Goal: Contribute content: Contribute content

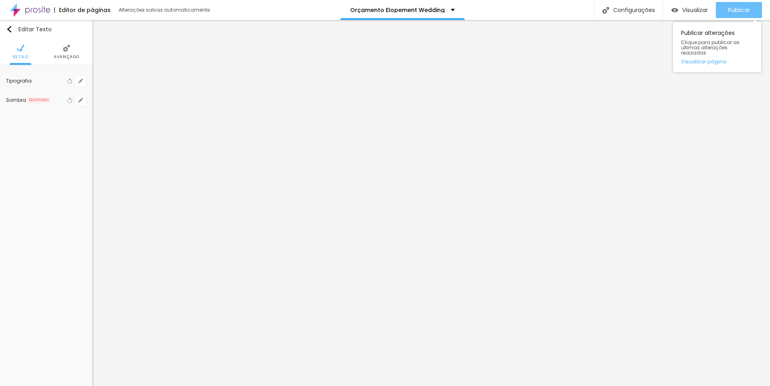
click at [737, 12] on span "Publicar" at bounding box center [739, 10] width 22 height 6
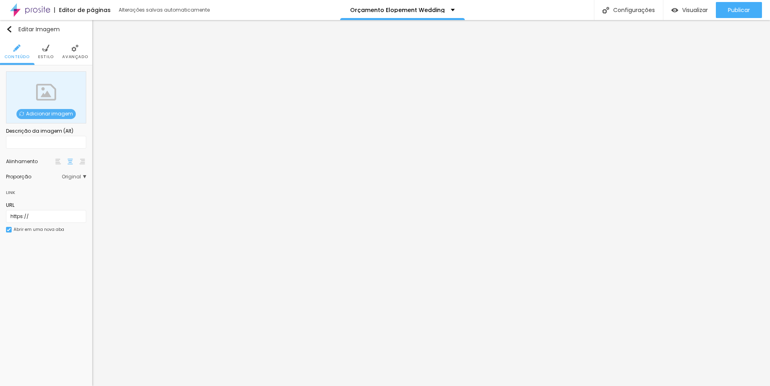
click at [46, 118] on span "Adicionar imagem" at bounding box center [45, 114] width 59 height 10
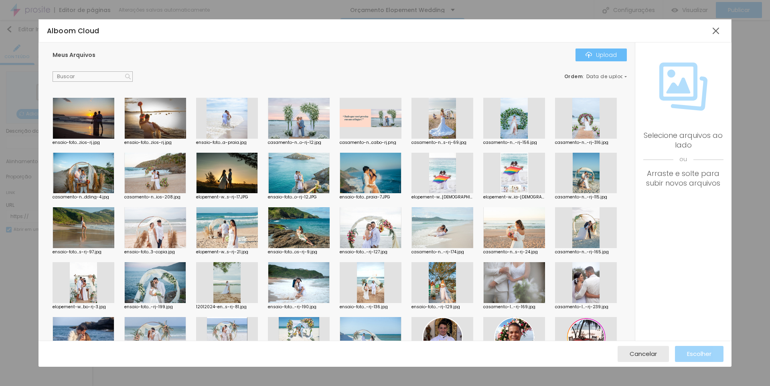
click at [599, 55] on div "Upload" at bounding box center [601, 55] width 31 height 6
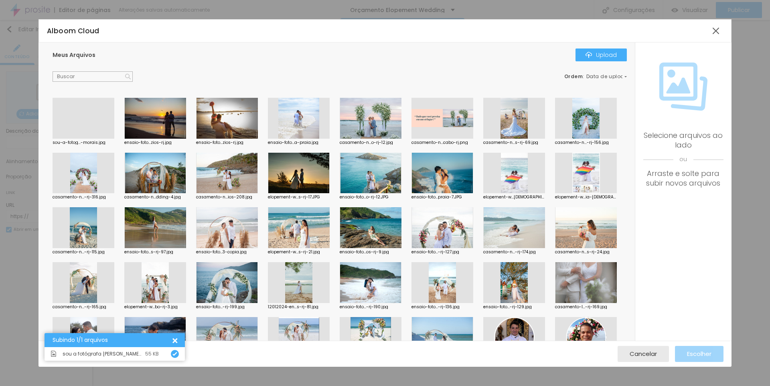
click at [83, 139] on div at bounding box center [84, 139] width 62 height 0
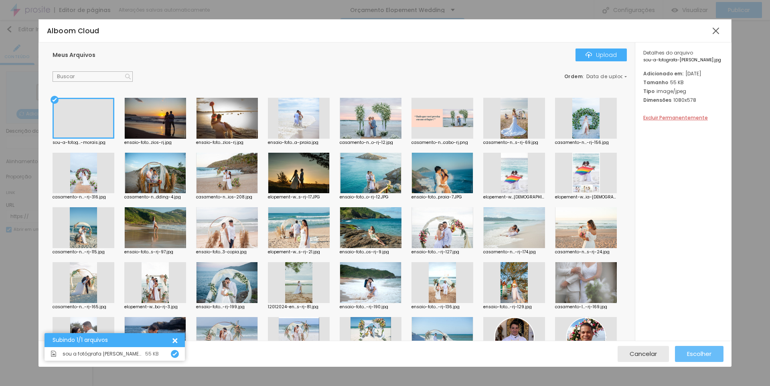
click at [701, 356] on span "Escolher" at bounding box center [699, 354] width 24 height 7
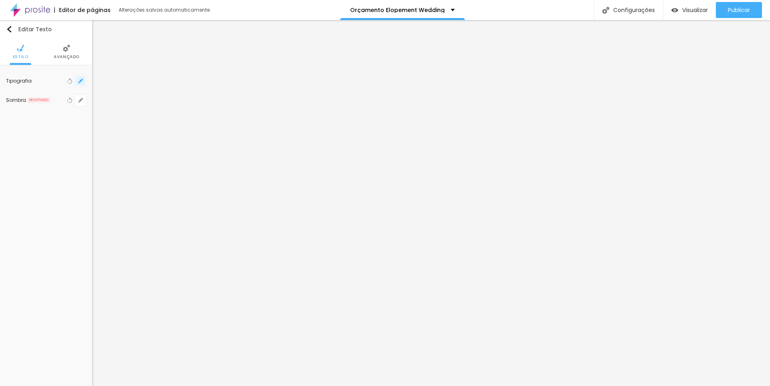
click at [80, 78] on button "button" at bounding box center [80, 80] width 11 height 11
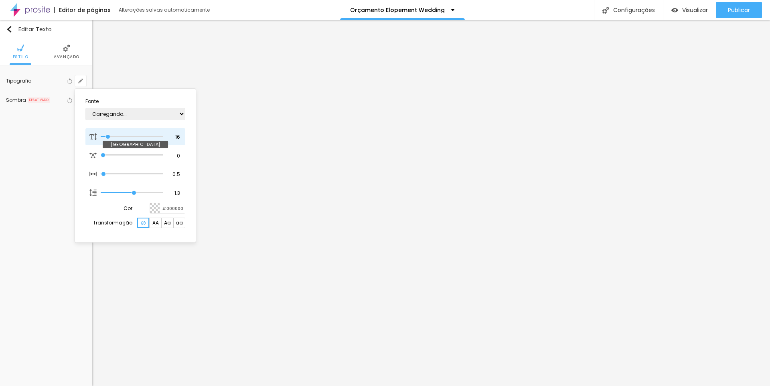
type input "16"
type input "1"
type input "17"
type input "1"
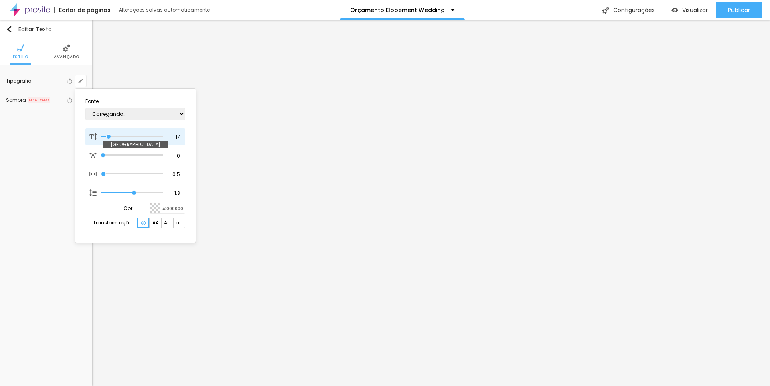
type input "18"
type input "1"
type input "20"
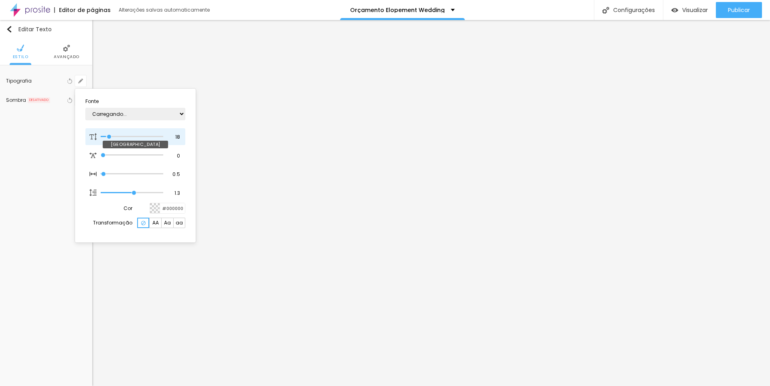
type input "1"
type input "22"
type input "1"
type input "23"
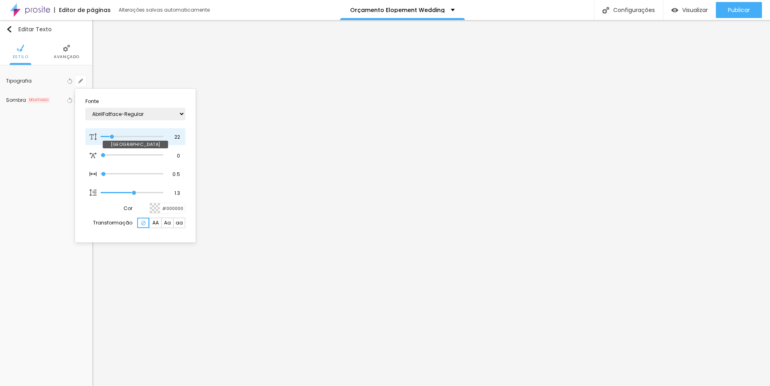
type input "23"
type input "1"
type input "24"
type input "1"
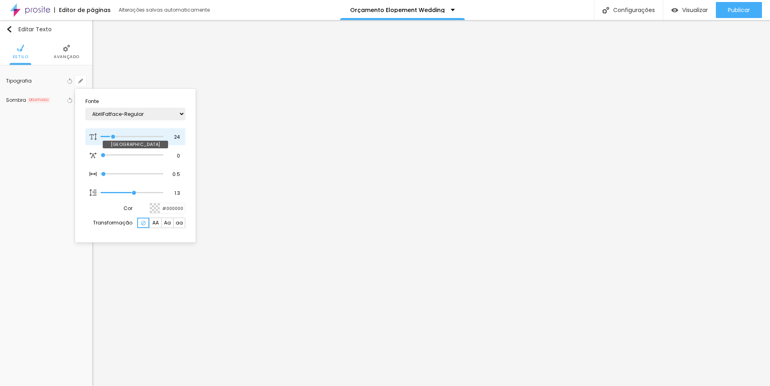
type input "26"
type input "1"
type input "27"
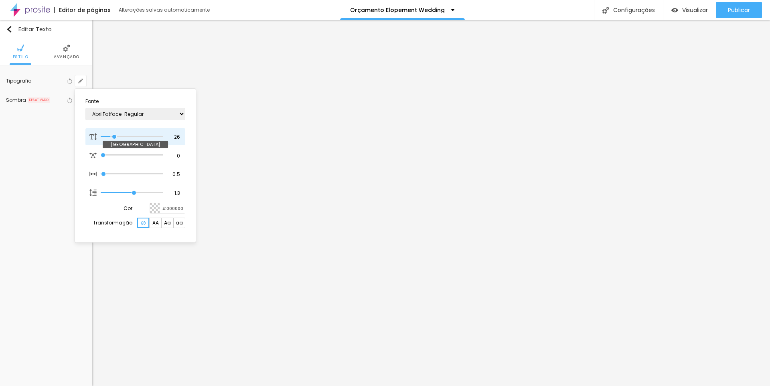
type input "1"
type input "29"
type input "1"
type input "28"
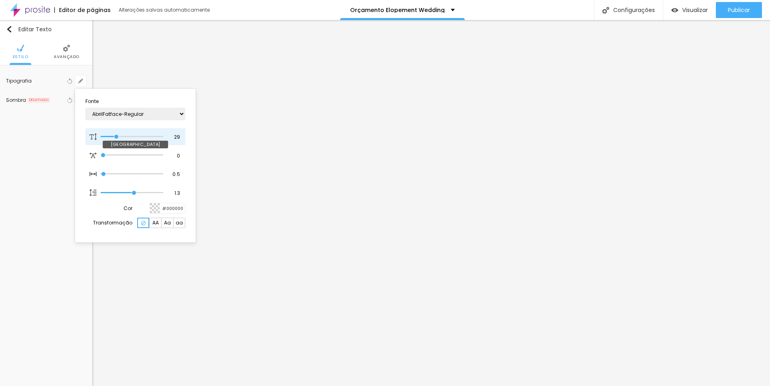
type input "28"
type input "1"
type input "29"
type input "1"
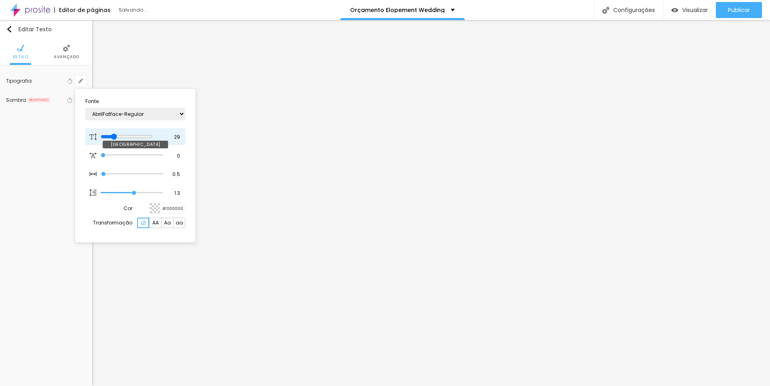
type input "30"
type input "1"
type input "31"
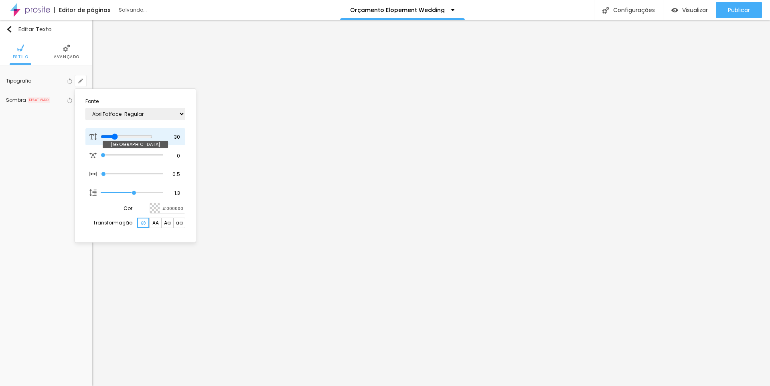
type input "1"
type input "32"
type input "1"
type input "33"
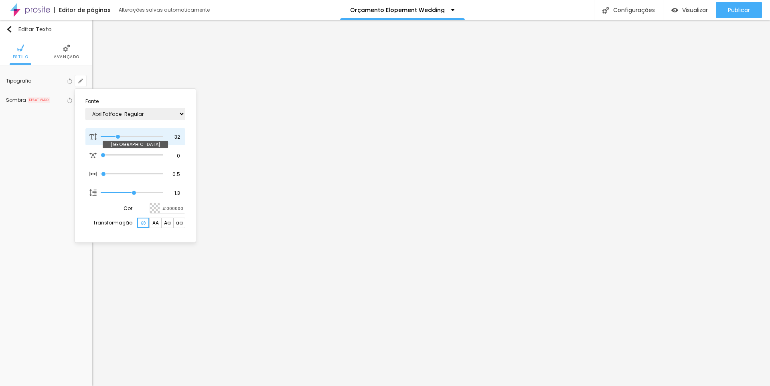
type input "33"
type input "1"
type input "32"
type input "1"
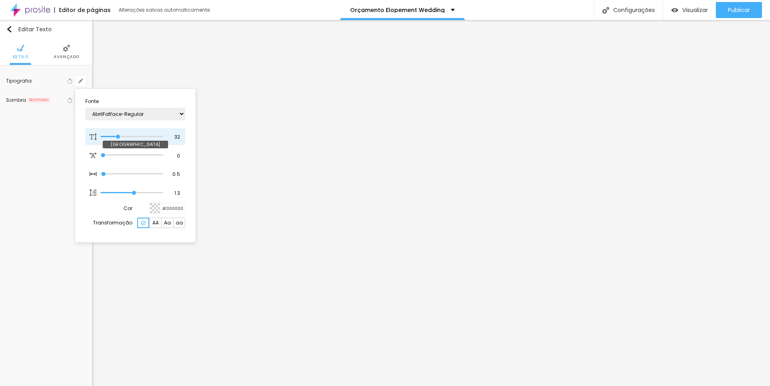
type input "31"
type input "1"
drag, startPoint x: 110, startPoint y: 136, endPoint x: 118, endPoint y: 140, distance: 8.8
type input "31"
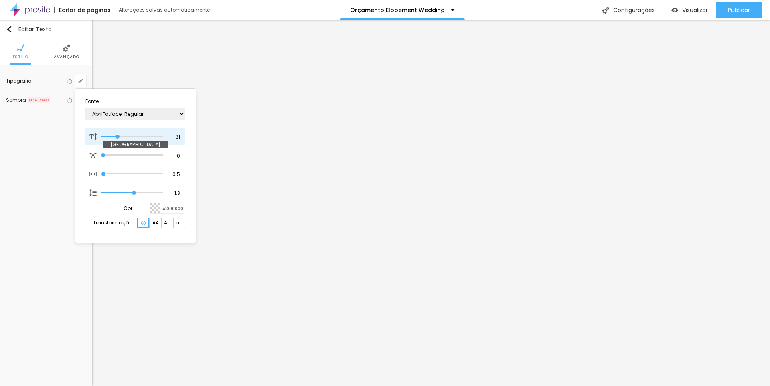
click at [118, 139] on input "range" at bounding box center [132, 137] width 63 height 4
click at [693, 224] on div at bounding box center [385, 193] width 770 height 386
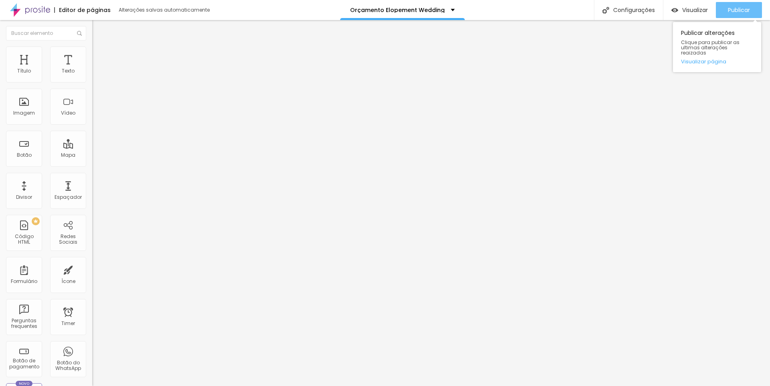
click at [733, 8] on span "Publicar" at bounding box center [739, 10] width 22 height 6
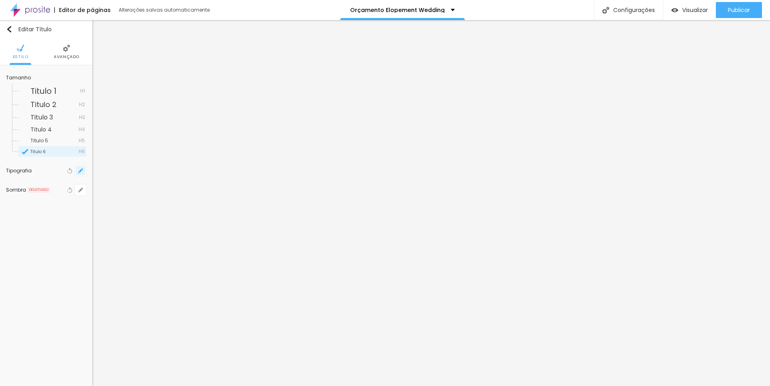
click at [83, 172] on icon "button" at bounding box center [80, 170] width 5 height 5
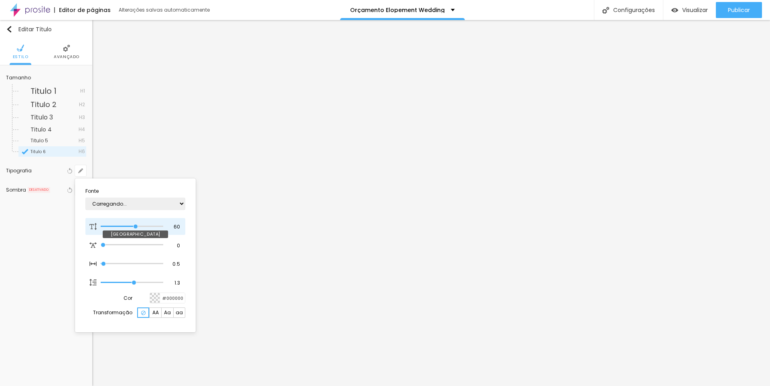
type input "1"
type input "59"
type input "1"
type input "58"
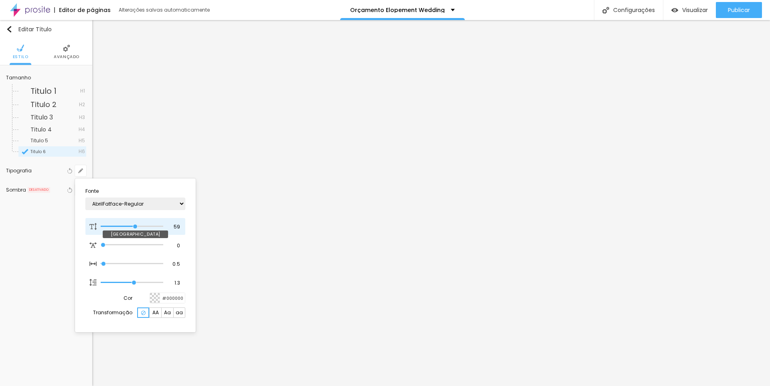
type input "58"
type input "1"
type input "57"
type input "1"
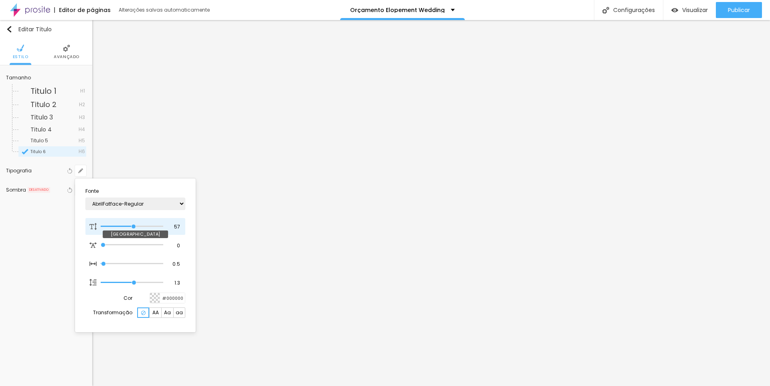
type input "56"
type input "1"
type input "55"
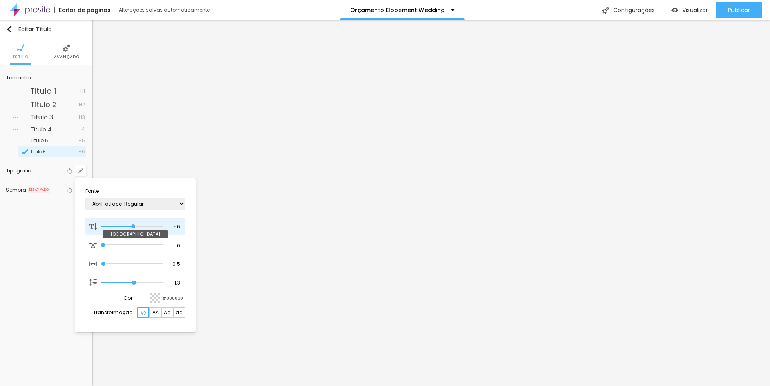
type input "1"
type input "54"
type input "1"
type input "53"
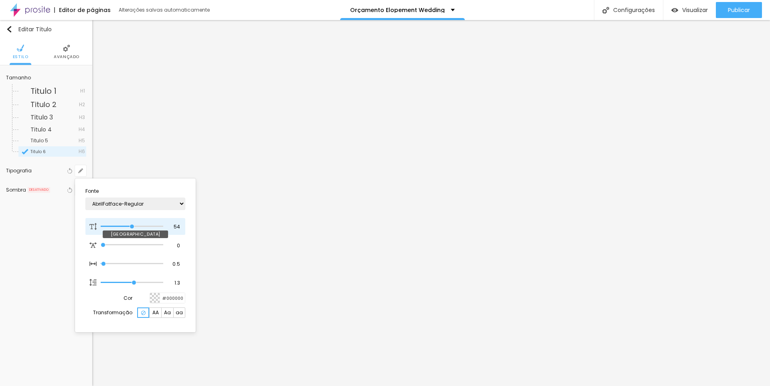
type input "53"
type input "1"
type input "52"
type input "1"
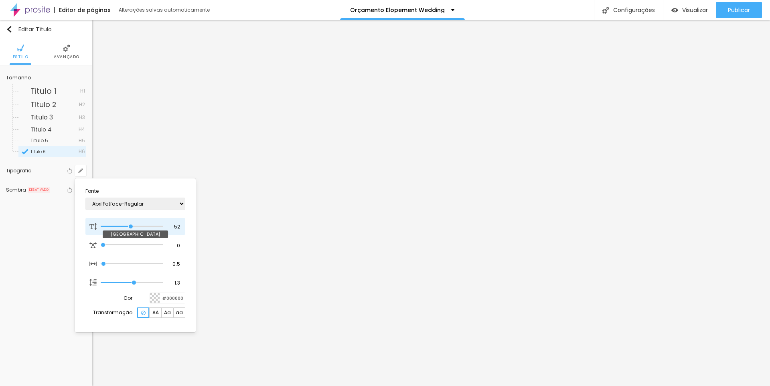
drag, startPoint x: 135, startPoint y: 227, endPoint x: 131, endPoint y: 227, distance: 4.4
type input "52"
click at [131, 227] on input "range" at bounding box center [132, 227] width 63 height 4
type input "1"
click at [737, 12] on div at bounding box center [385, 193] width 770 height 386
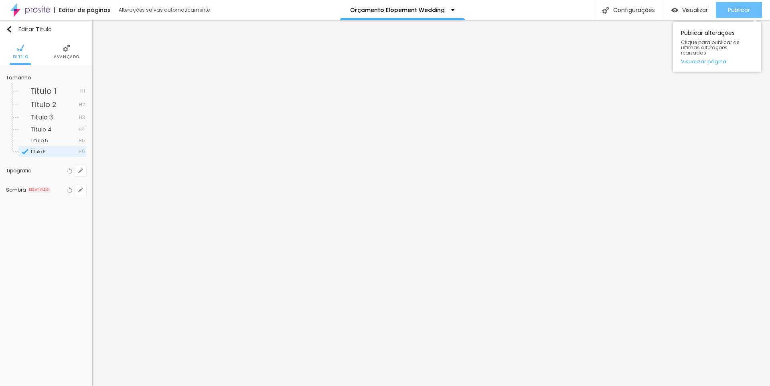
click at [726, 12] on button "Publicar" at bounding box center [739, 10] width 46 height 16
click at [83, 176] on button "button" at bounding box center [80, 170] width 11 height 11
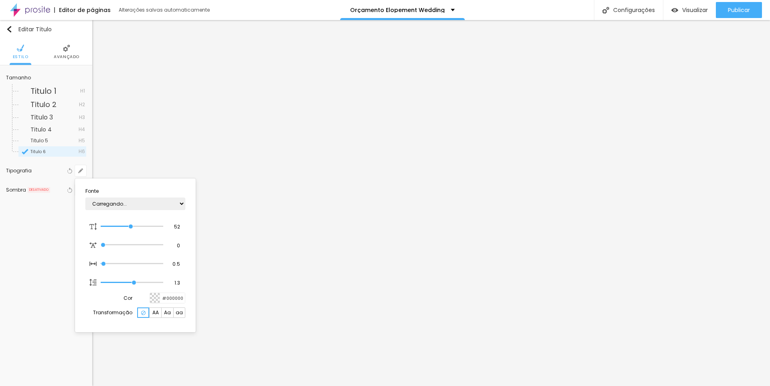
type input "1"
type input "50"
type input "1"
type input "49"
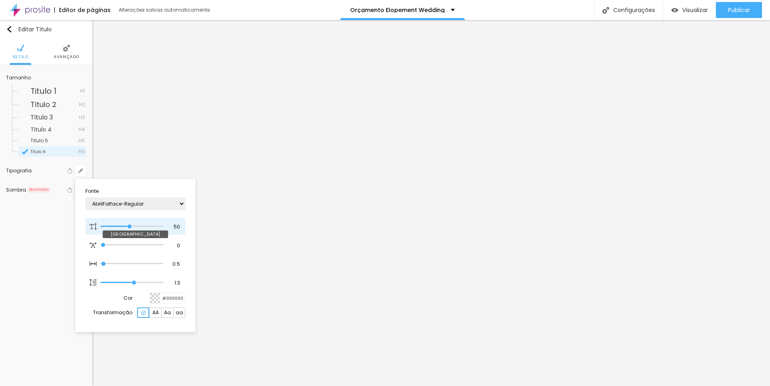
type input "49"
type input "1"
type input "48"
type input "1"
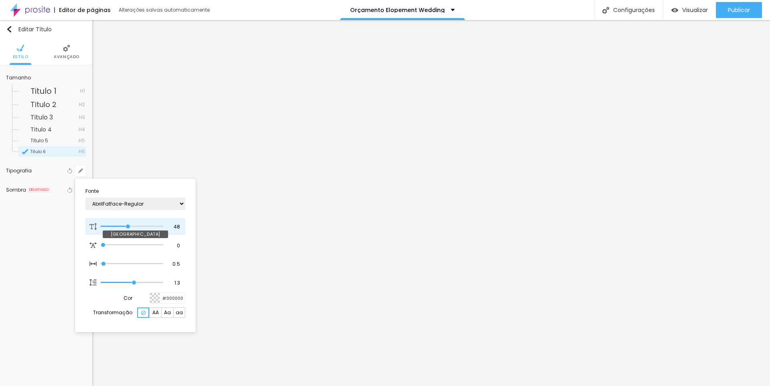
type input "47"
type input "1"
type input "46"
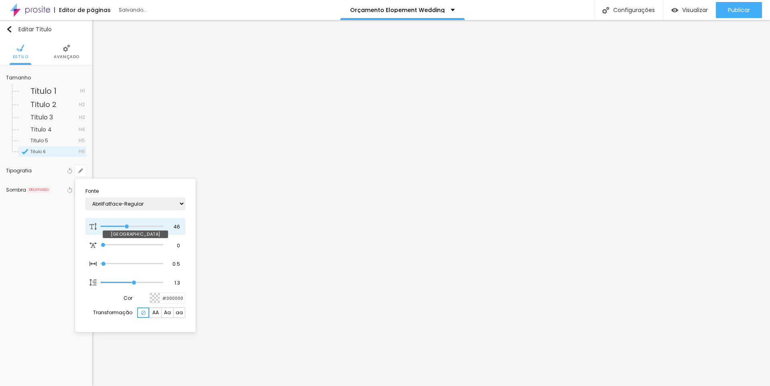
type input "1"
type input "46"
click at [127, 227] on input "range" at bounding box center [132, 227] width 63 height 4
click at [716, 143] on div at bounding box center [385, 193] width 770 height 386
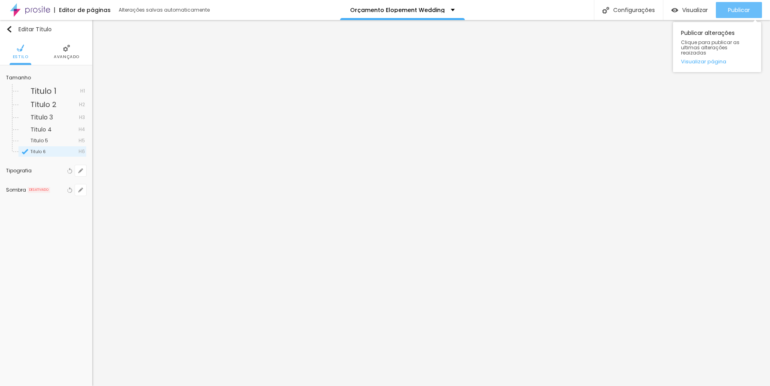
click at [733, 12] on span "Publicar" at bounding box center [739, 10] width 22 height 6
click at [67, 91] on span "Titulo 1" at bounding box center [55, 91] width 50 height 8
click at [742, 9] on span "Publicar" at bounding box center [739, 10] width 22 height 6
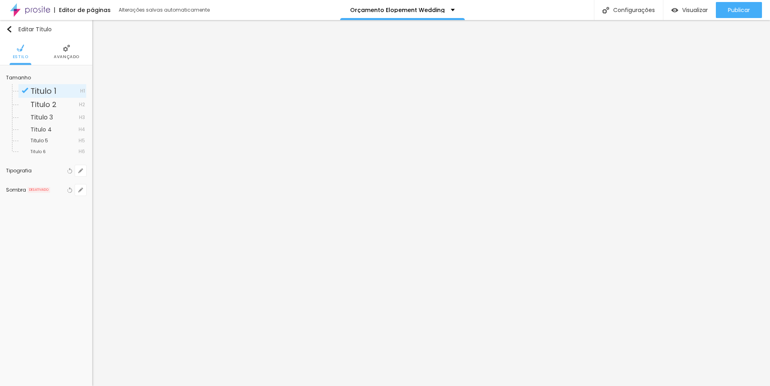
click at [45, 91] on span "Titulo 1" at bounding box center [43, 90] width 26 height 11
click at [83, 171] on button "button" at bounding box center [80, 170] width 11 height 11
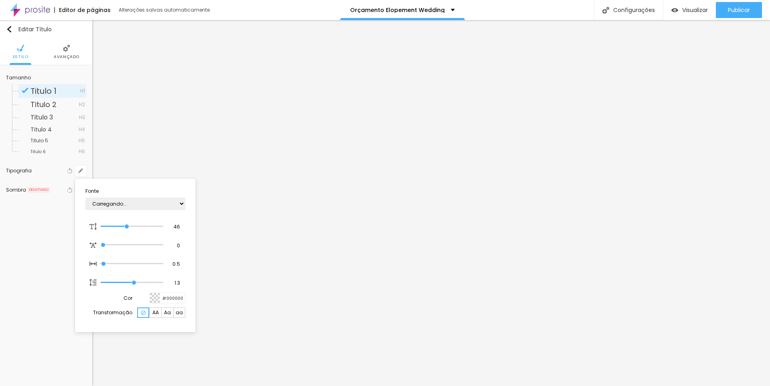
type input "1"
type input "47"
type input "1"
type input "48"
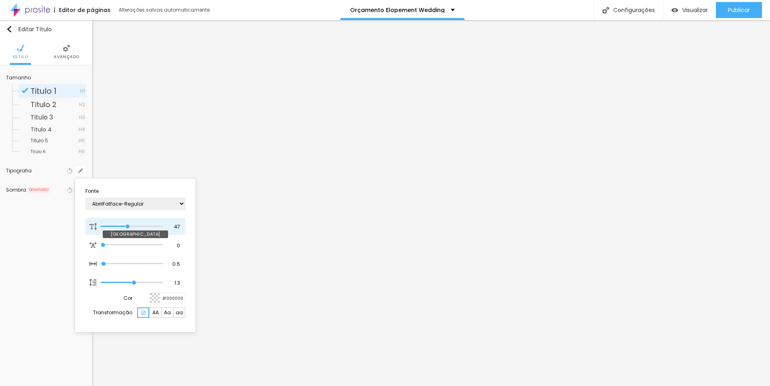
type input "48"
type input "1"
type input "49"
type input "1"
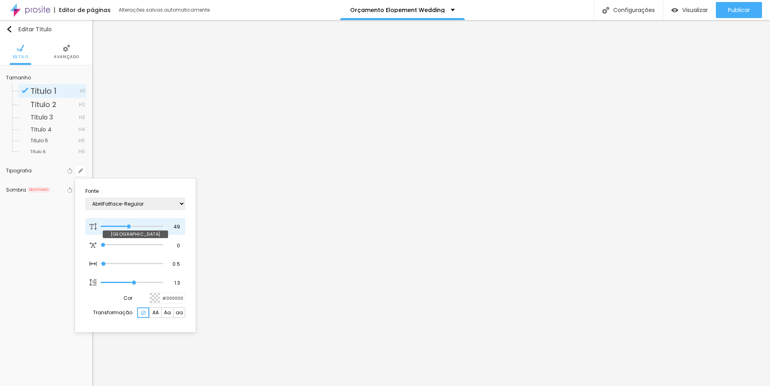
type input "50"
type input "1"
type input "51"
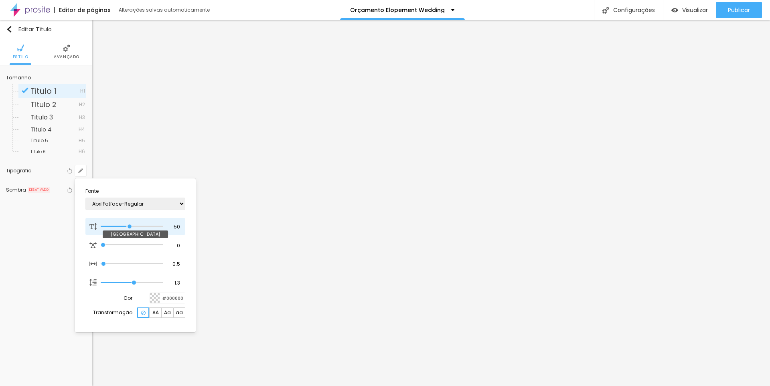
type input "1"
drag, startPoint x: 129, startPoint y: 227, endPoint x: 134, endPoint y: 228, distance: 4.9
type input "52"
click at [130, 227] on input "range" at bounding box center [132, 227] width 63 height 4
type input "52"
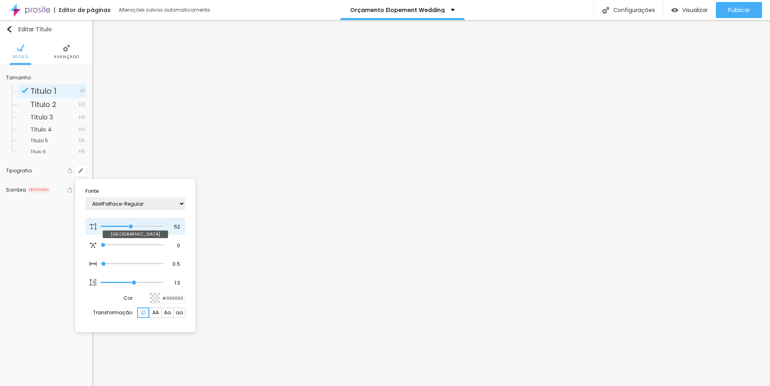
type input "1"
type input "56"
type input "1"
type input "57"
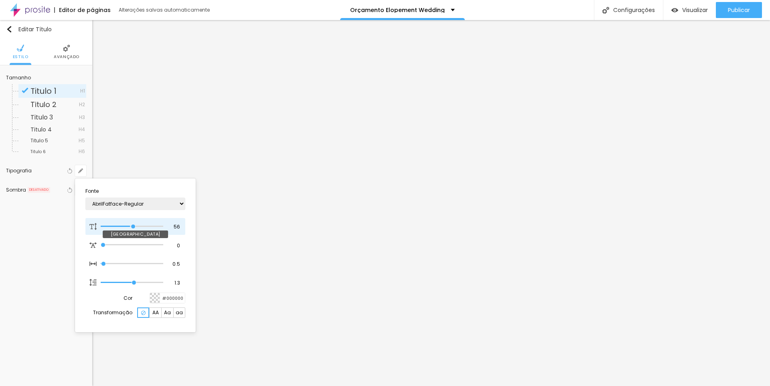
type input "57"
type input "1"
type input "58"
type input "1"
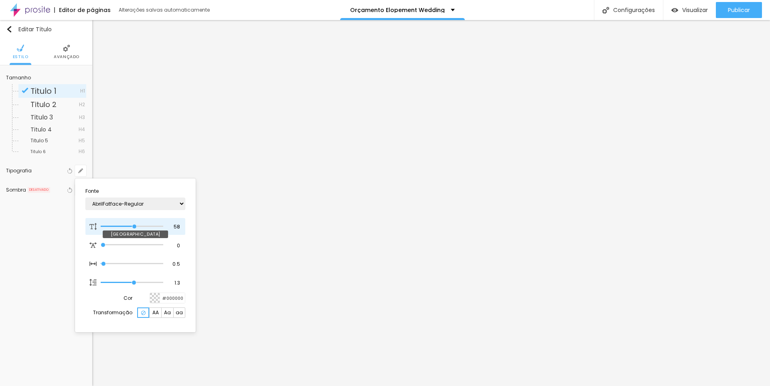
type input "57"
type input "1"
type input "56"
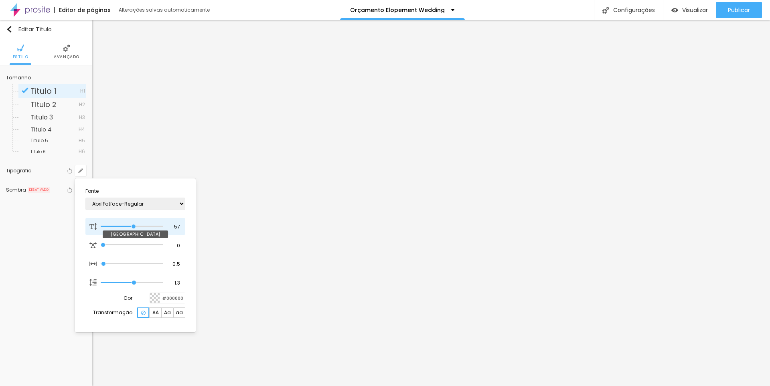
type input "1"
type input "55"
type input "1"
type input "54"
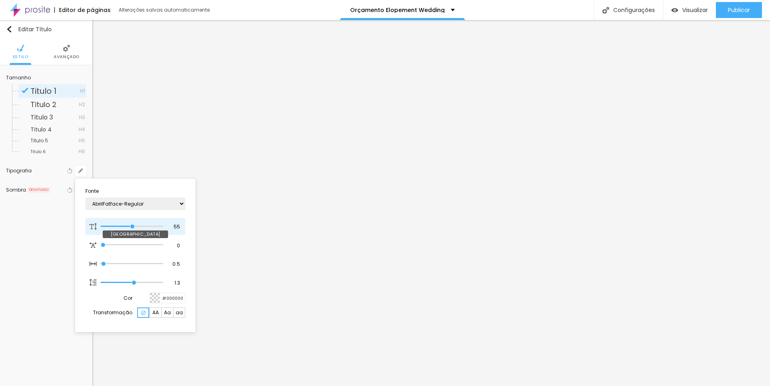
type input "54"
type input "1"
type input "53"
type input "1"
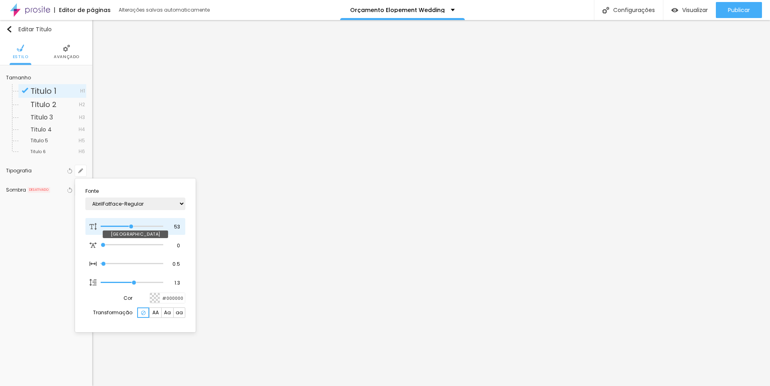
type input "54"
type input "1"
type input "55"
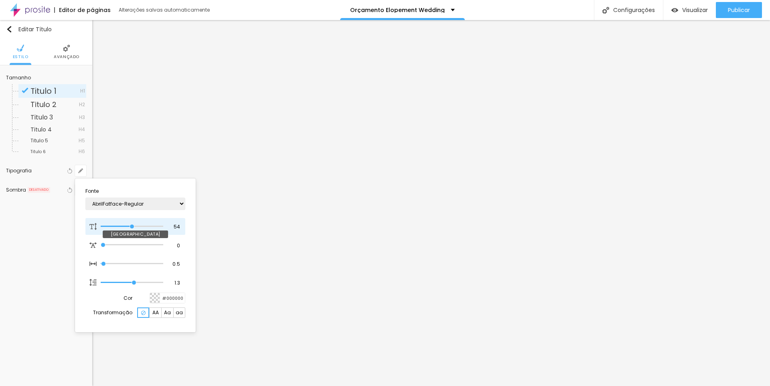
type input "1"
type input "56"
type input "1"
type input "56"
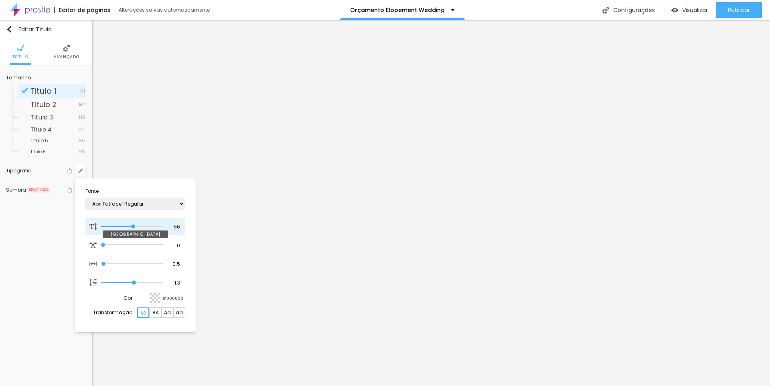
click at [133, 229] on input "range" at bounding box center [132, 227] width 63 height 4
type input "1"
click at [734, 10] on div at bounding box center [385, 193] width 770 height 386
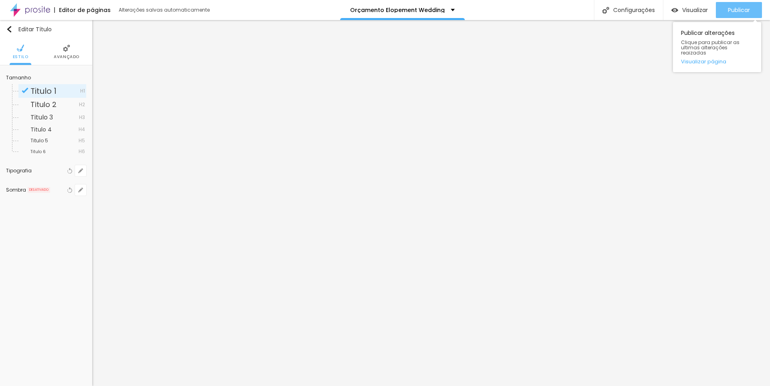
click at [735, 8] on span "Publicar" at bounding box center [739, 10] width 22 height 6
click at [81, 172] on icon "button" at bounding box center [80, 170] width 5 height 5
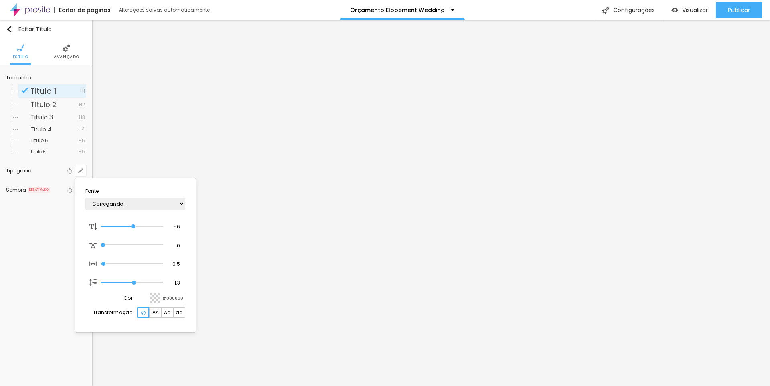
type input "1"
type input "57"
type input "1"
type input "60"
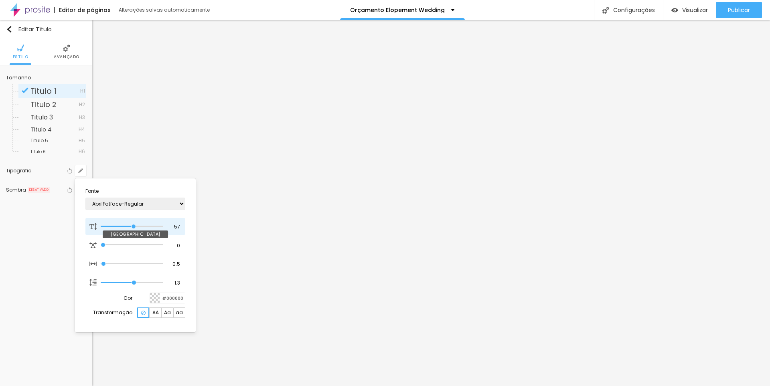
type input "60"
type input "1"
type input "61"
type input "1"
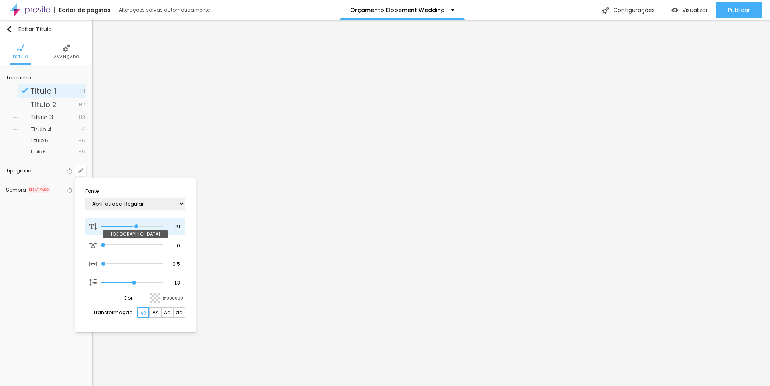
type input "63"
type input "1"
type input "65"
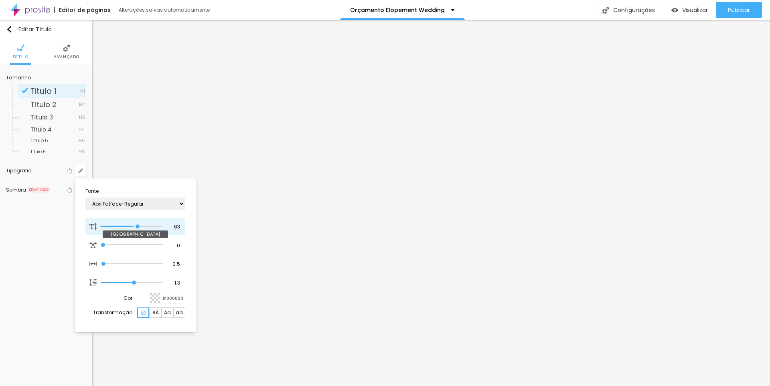
type input "1"
type input "66"
type input "1"
type input "67"
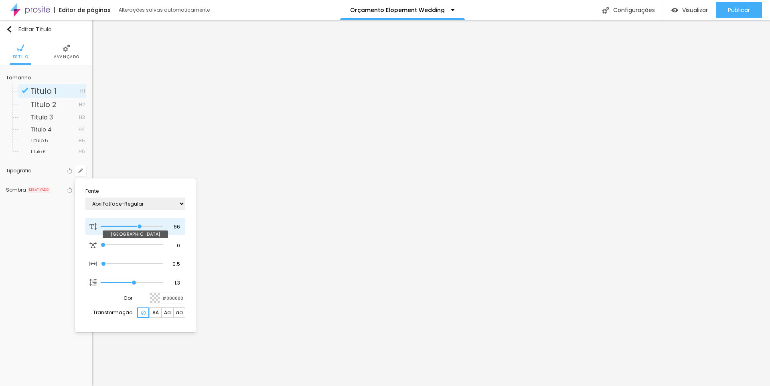
type input "67"
type input "1"
type input "68"
type input "1"
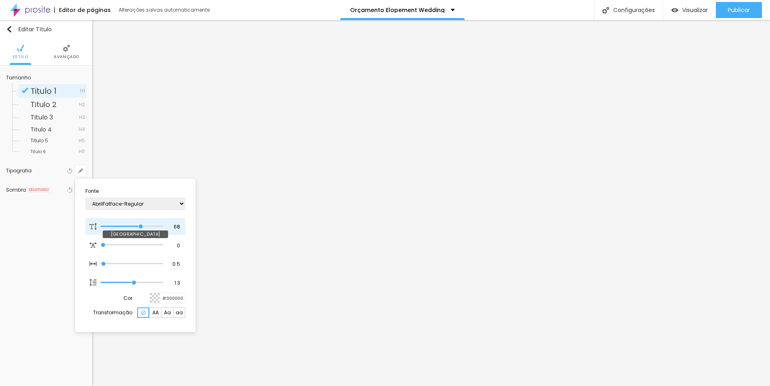
type input "69"
type input "1"
type input "70"
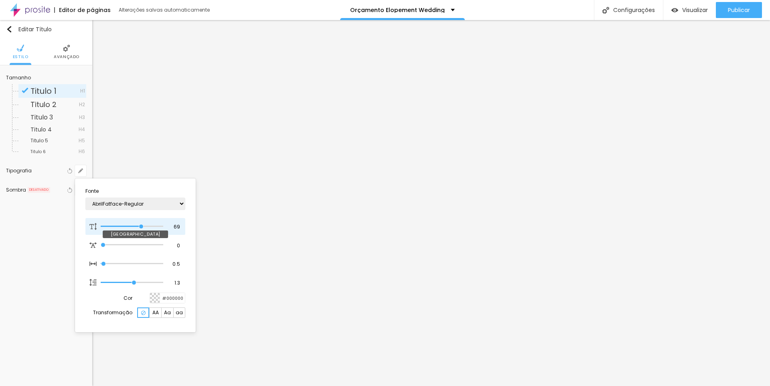
type input "1"
type input "73"
type input "1"
type input "74"
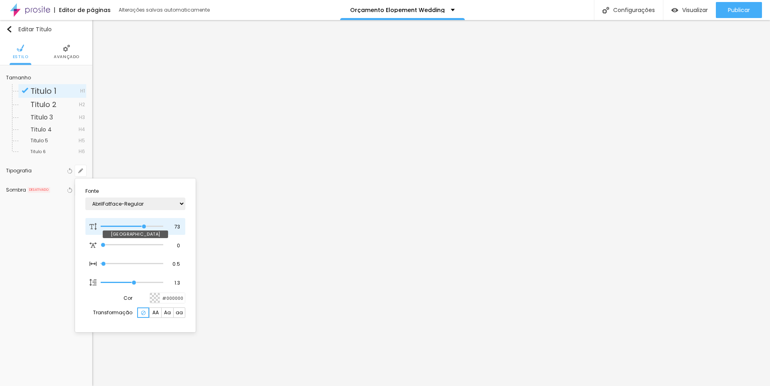
type input "74"
type input "1"
type input "75"
type input "1"
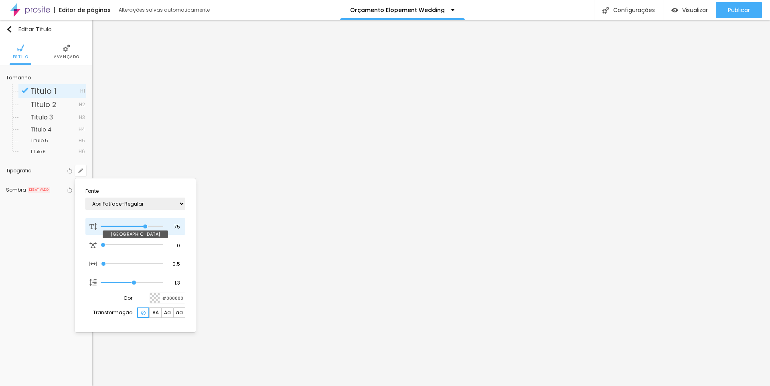
type input "74"
type input "1"
type input "72"
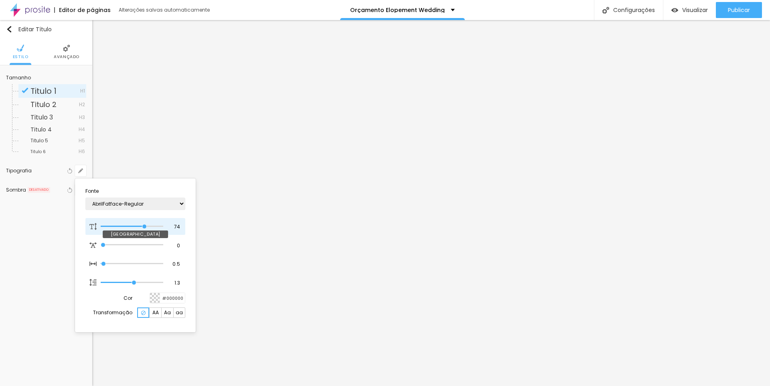
type input "1"
type input "71"
drag, startPoint x: 132, startPoint y: 225, endPoint x: 141, endPoint y: 228, distance: 9.3
click at [141, 228] on input "range" at bounding box center [132, 227] width 63 height 4
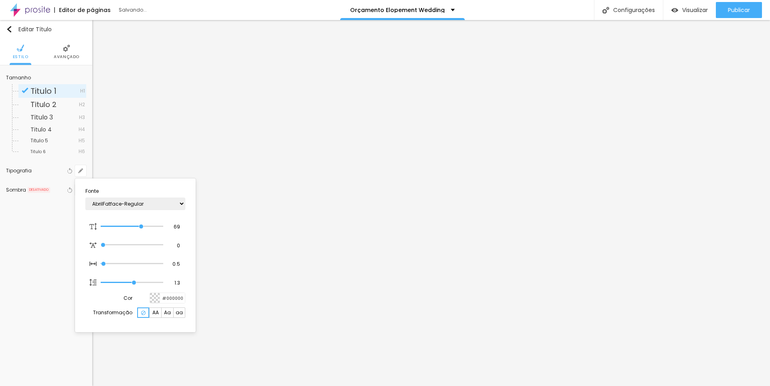
click at [444, 62] on div at bounding box center [385, 193] width 770 height 386
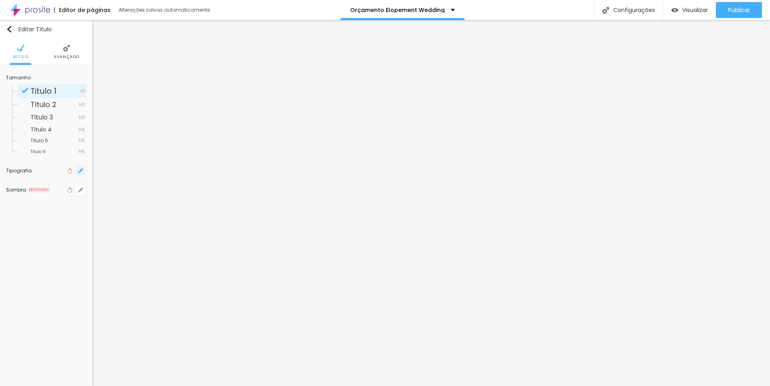
click at [80, 169] on icon "button" at bounding box center [80, 170] width 5 height 5
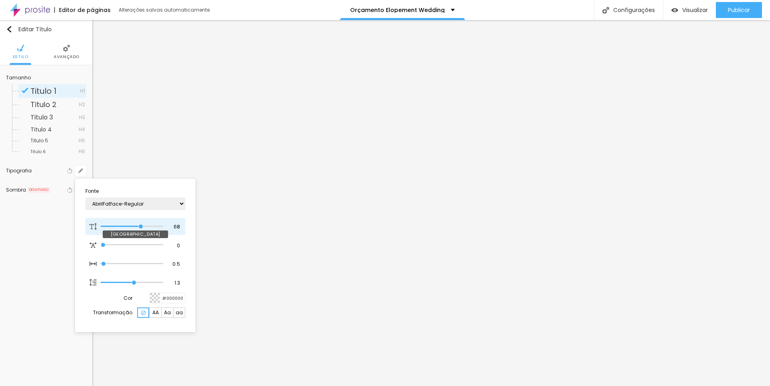
drag, startPoint x: 142, startPoint y: 226, endPoint x: 141, endPoint y: 231, distance: 4.5
click at [141, 229] on input "range" at bounding box center [132, 227] width 63 height 4
drag, startPoint x: 130, startPoint y: 281, endPoint x: 123, endPoint y: 282, distance: 6.9
click at [123, 282] on input "range" at bounding box center [127, 283] width 52 height 6
click at [740, 14] on div at bounding box center [385, 193] width 770 height 386
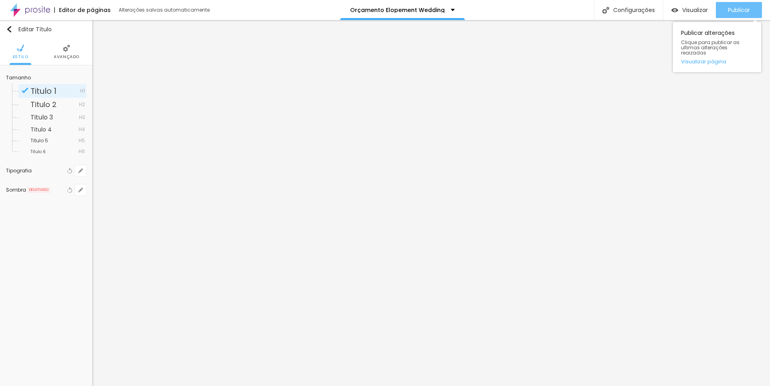
click at [741, 15] on div "Publicar" at bounding box center [739, 10] width 22 height 16
click at [54, 92] on span "Titulo 1" at bounding box center [43, 90] width 26 height 11
click at [80, 167] on button "button" at bounding box center [80, 170] width 11 height 11
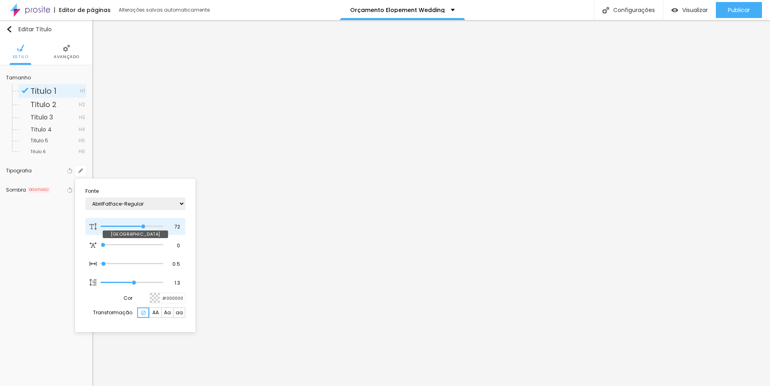
drag, startPoint x: 114, startPoint y: 227, endPoint x: 143, endPoint y: 232, distance: 29.7
click at [143, 229] on input "range" at bounding box center [132, 227] width 63 height 4
click at [449, 51] on div at bounding box center [385, 193] width 770 height 386
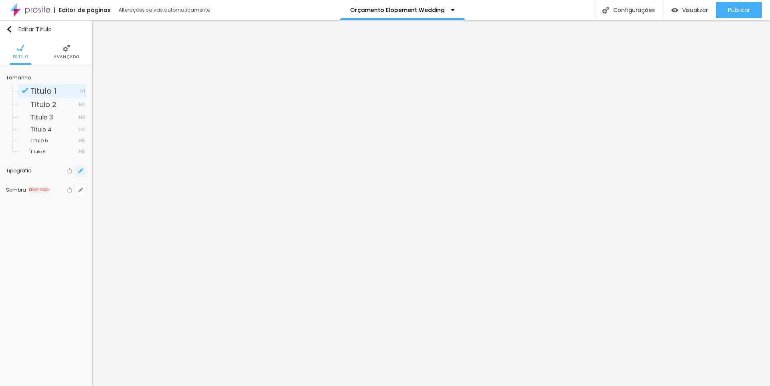
click at [81, 173] on icon "button" at bounding box center [80, 170] width 5 height 5
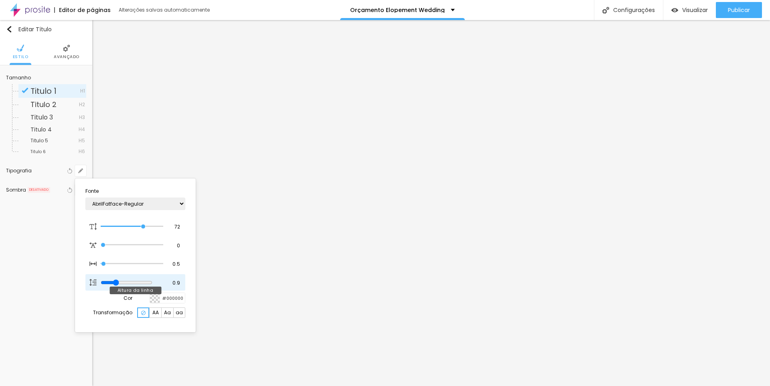
drag, startPoint x: 131, startPoint y: 283, endPoint x: 120, endPoint y: 284, distance: 10.6
click at [120, 284] on input "range" at bounding box center [127, 283] width 52 height 6
click at [358, 118] on div at bounding box center [385, 193] width 770 height 386
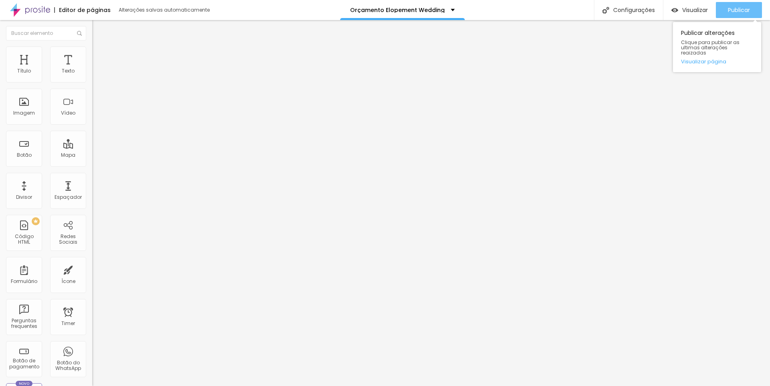
click at [747, 11] on span "Publicar" at bounding box center [739, 10] width 22 height 6
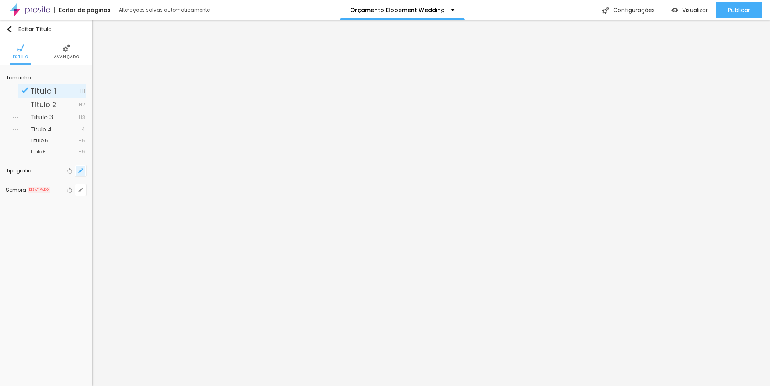
click at [80, 173] on icon "button" at bounding box center [80, 170] width 5 height 5
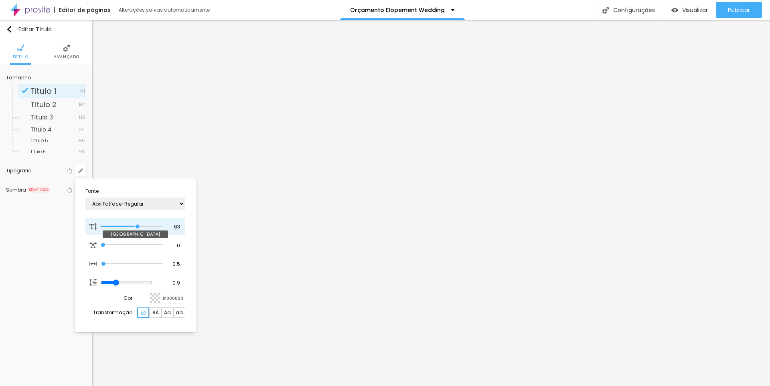
drag, startPoint x: 143, startPoint y: 226, endPoint x: 138, endPoint y: 227, distance: 5.7
click at [138, 227] on input "range" at bounding box center [132, 227] width 63 height 4
click at [737, 12] on div at bounding box center [385, 193] width 770 height 386
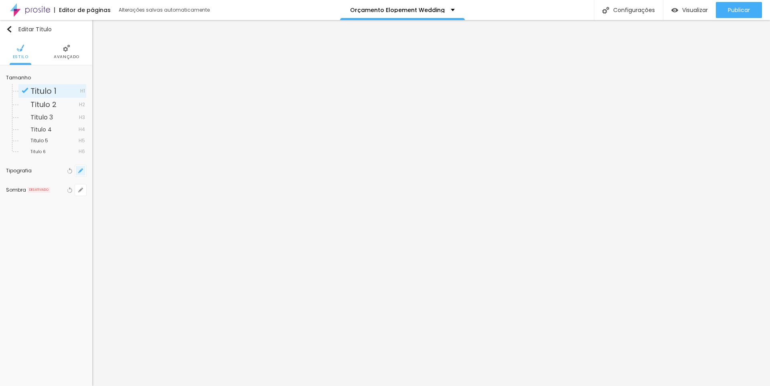
click at [81, 171] on icon "button" at bounding box center [80, 170] width 3 height 3
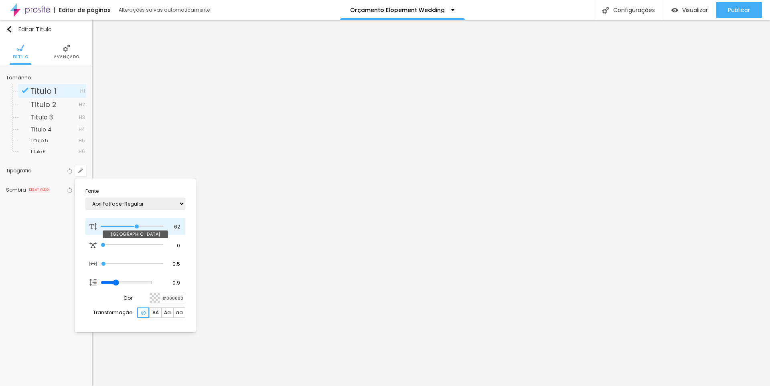
click at [137, 227] on input "range" at bounding box center [132, 227] width 63 height 4
click at [733, 15] on div at bounding box center [385, 193] width 770 height 386
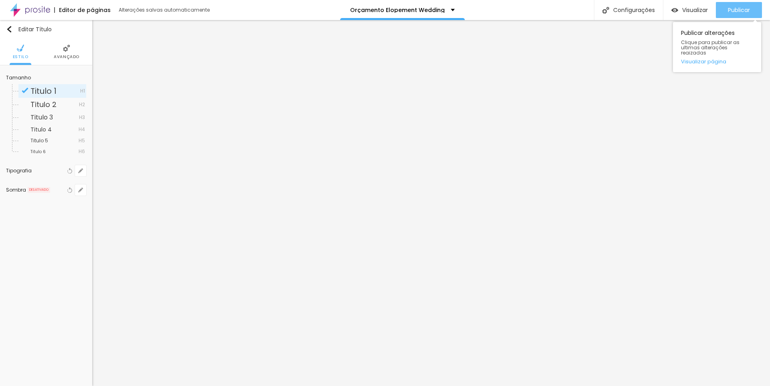
click at [734, 9] on span "Publicar" at bounding box center [739, 10] width 22 height 6
click at [734, 8] on span "Publicar" at bounding box center [739, 10] width 22 height 6
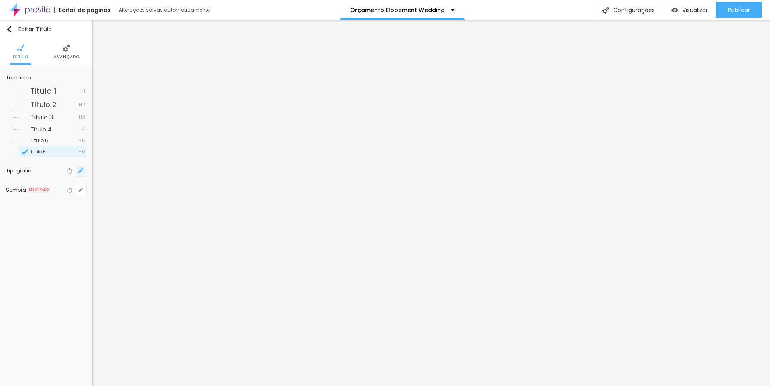
click at [80, 172] on icon "button" at bounding box center [80, 170] width 3 height 3
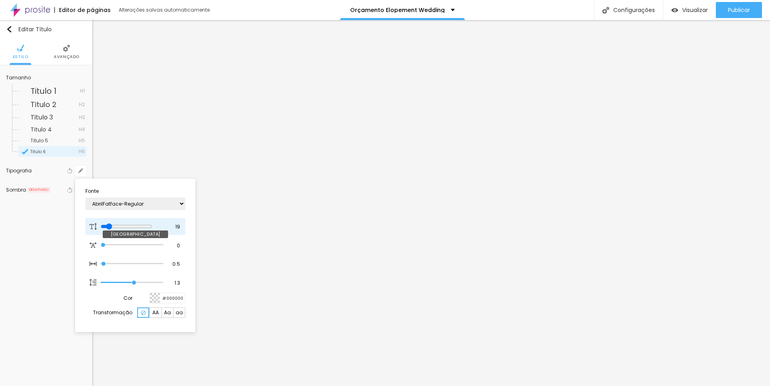
click at [110, 228] on input "range" at bounding box center [127, 226] width 52 height 6
click at [747, 12] on div at bounding box center [385, 193] width 770 height 386
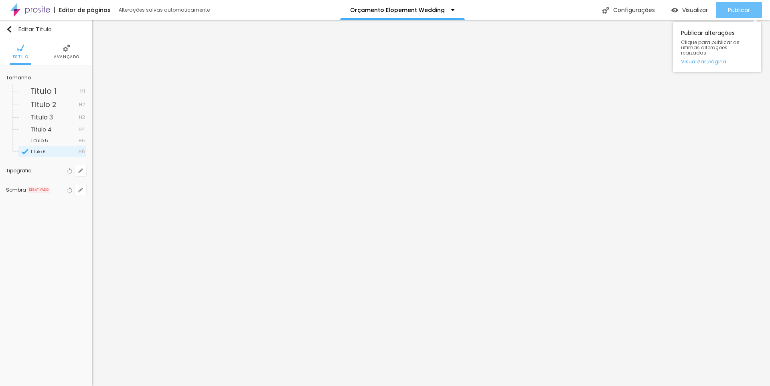
click at [744, 12] on span "Publicar" at bounding box center [739, 10] width 22 height 6
click at [75, 172] on button "button" at bounding box center [80, 170] width 11 height 11
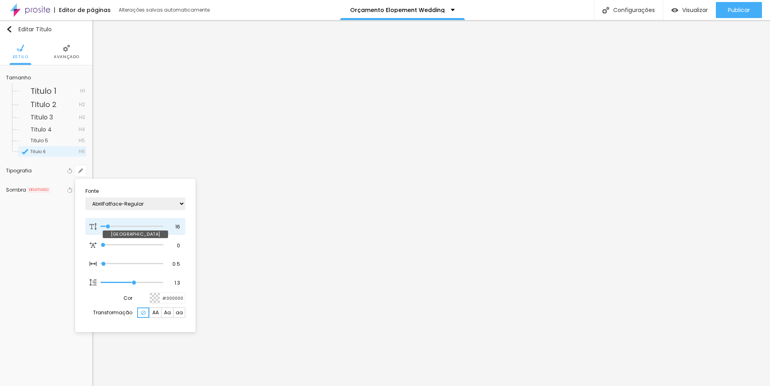
click at [109, 228] on input "range" at bounding box center [132, 227] width 63 height 4
click at [747, 8] on div at bounding box center [385, 193] width 770 height 386
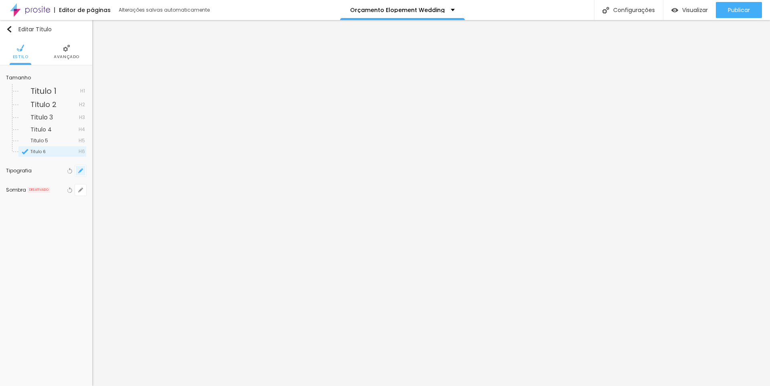
click at [82, 172] on icon "button" at bounding box center [80, 170] width 5 height 5
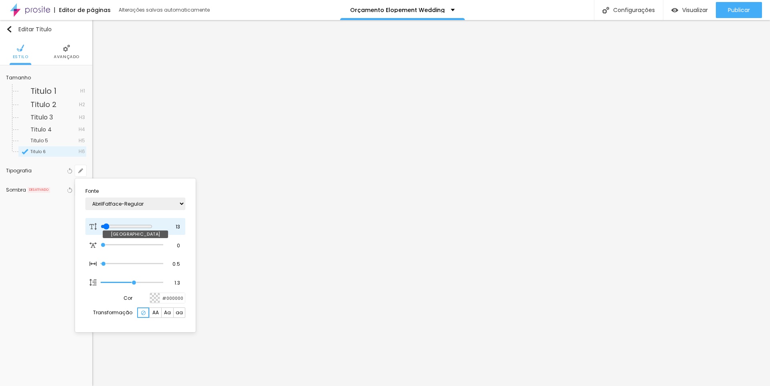
click at [106, 227] on input "range" at bounding box center [127, 226] width 52 height 6
click at [740, 11] on div at bounding box center [385, 193] width 770 height 386
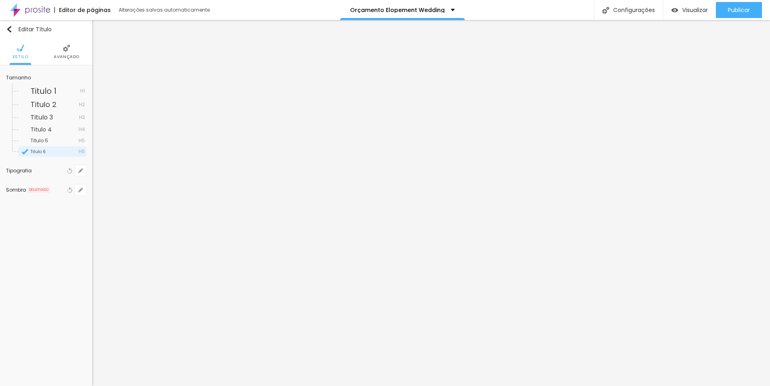
click at [740, 11] on span "Publicar" at bounding box center [739, 10] width 22 height 6
click at [83, 173] on button "button" at bounding box center [80, 170] width 11 height 11
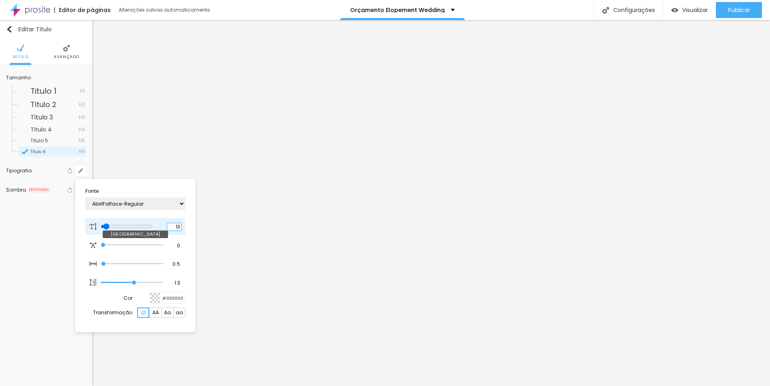
click at [179, 227] on input "13" at bounding box center [174, 226] width 14 height 7
click at [178, 225] on input "13" at bounding box center [174, 226] width 14 height 7
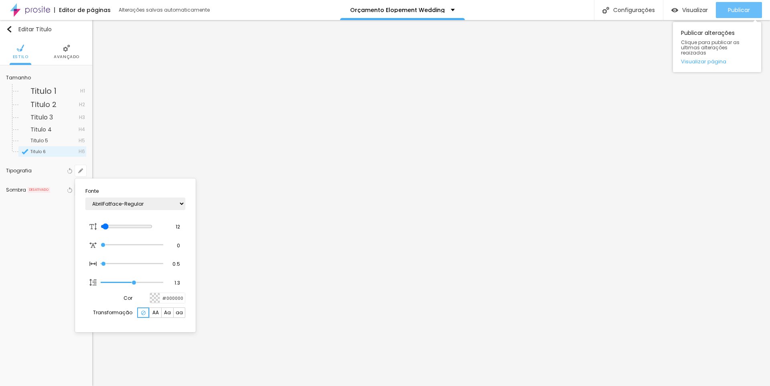
click at [730, 10] on div at bounding box center [385, 193] width 770 height 386
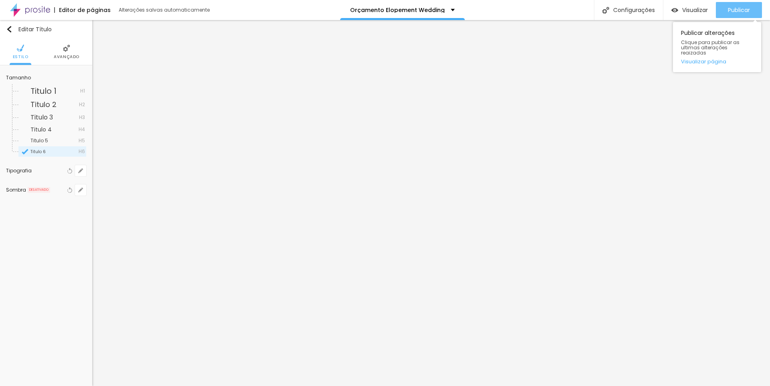
click at [731, 11] on span "Publicar" at bounding box center [739, 10] width 22 height 6
click at [735, 9] on span "Publicar" at bounding box center [739, 10] width 22 height 6
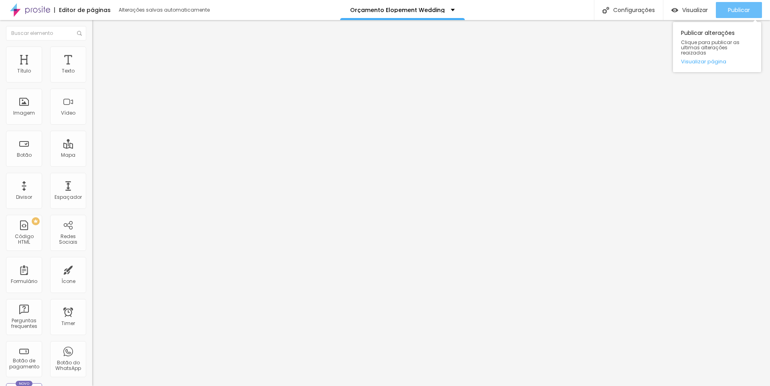
click at [741, 8] on span "Publicar" at bounding box center [739, 10] width 22 height 6
click at [744, 12] on span "Publicar" at bounding box center [739, 10] width 22 height 6
click at [743, 5] on div "Publicar" at bounding box center [739, 10] width 22 height 16
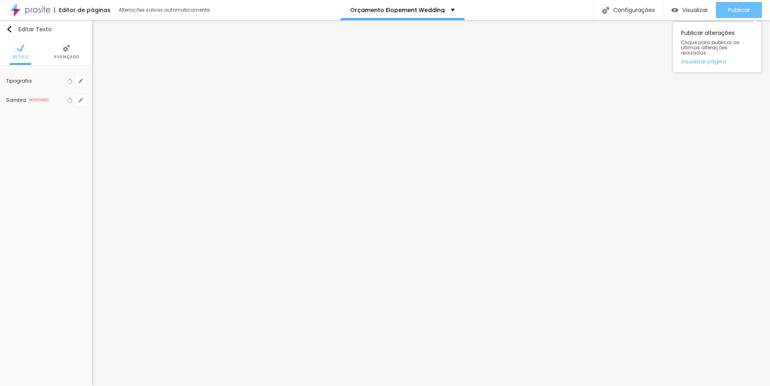
click at [729, 10] on span "Publicar" at bounding box center [739, 10] width 22 height 6
click at [731, 7] on span "Publicar" at bounding box center [739, 10] width 22 height 6
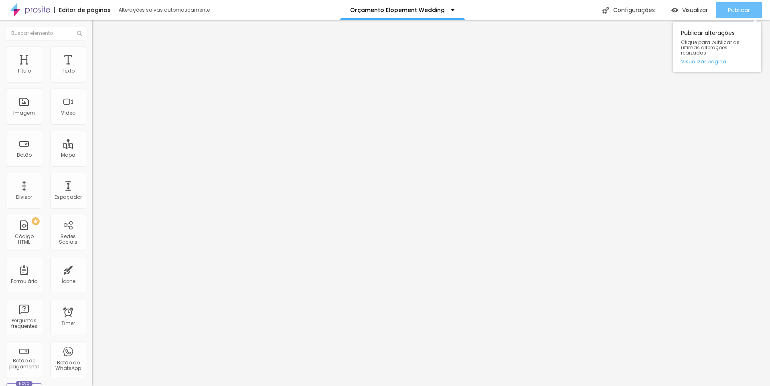
click at [735, 13] on span "Publicar" at bounding box center [739, 10] width 22 height 6
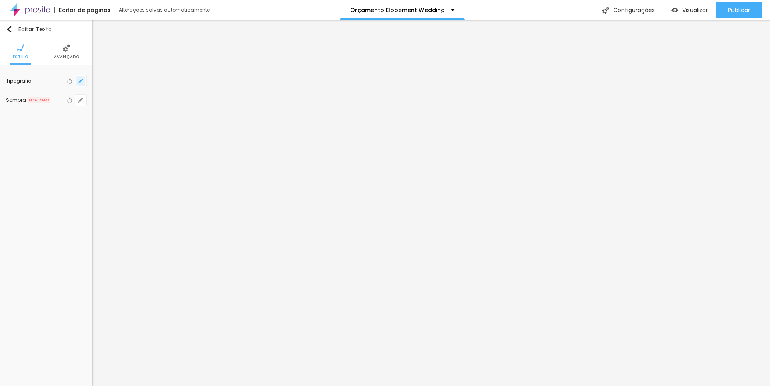
click at [85, 81] on button "button" at bounding box center [80, 80] width 11 height 11
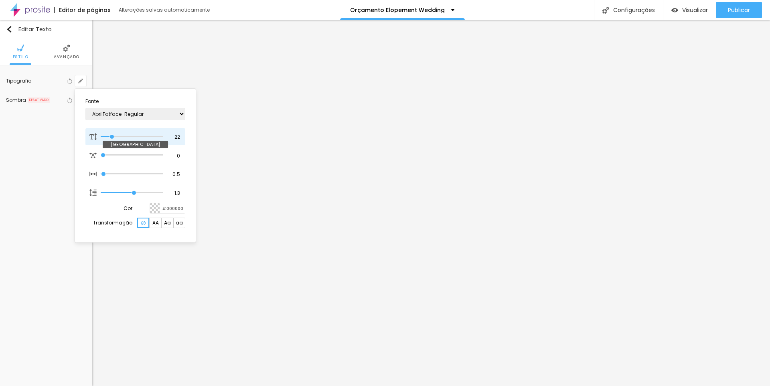
drag, startPoint x: 108, startPoint y: 137, endPoint x: 112, endPoint y: 137, distance: 4.0
click at [112, 137] on input "range" at bounding box center [132, 137] width 63 height 4
click at [735, 268] on div at bounding box center [385, 193] width 770 height 386
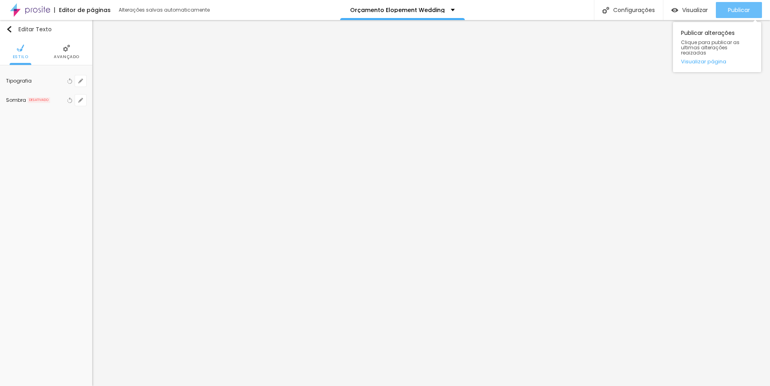
click at [734, 8] on span "Publicar" at bounding box center [739, 10] width 22 height 6
click at [736, 10] on span "Publicar" at bounding box center [739, 10] width 22 height 6
click at [738, 8] on span "Publicar" at bounding box center [739, 10] width 22 height 6
